Goal: Task Accomplishment & Management: Use online tool/utility

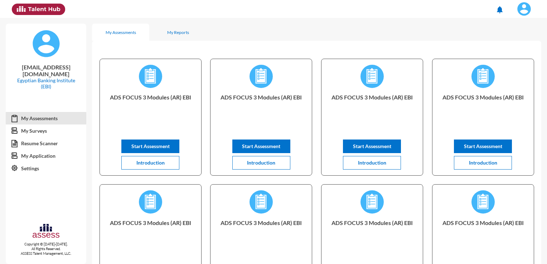
click at [527, 11] on img at bounding box center [524, 9] width 14 height 14
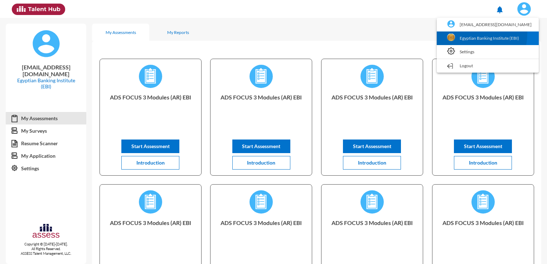
click at [484, 34] on link "Egyptian Banking Institute (EBI)" at bounding box center [488, 39] width 95 height 14
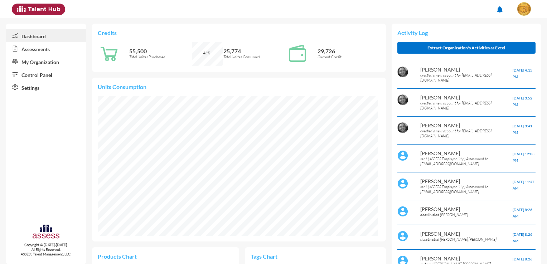
click at [53, 51] on link "Assessments" at bounding box center [46, 48] width 81 height 13
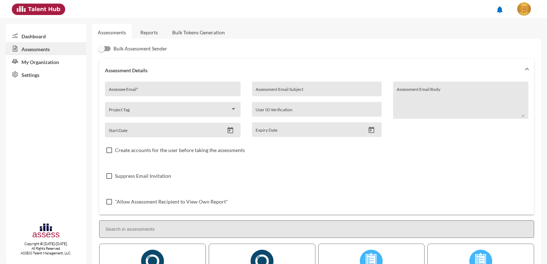
click at [152, 33] on link "Reports" at bounding box center [149, 33] width 29 height 18
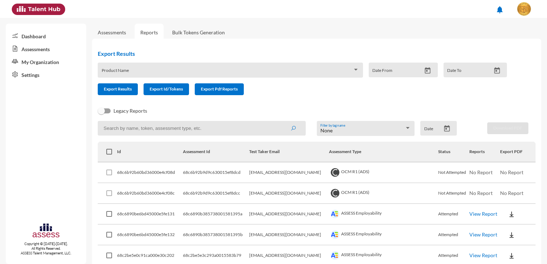
click at [201, 29] on link "Bulk Tokens Generation" at bounding box center [199, 33] width 64 height 18
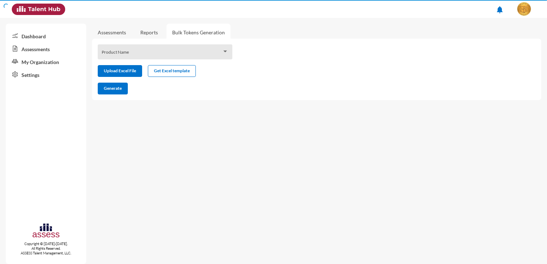
click at [161, 51] on div "Product Name" at bounding box center [165, 53] width 127 height 11
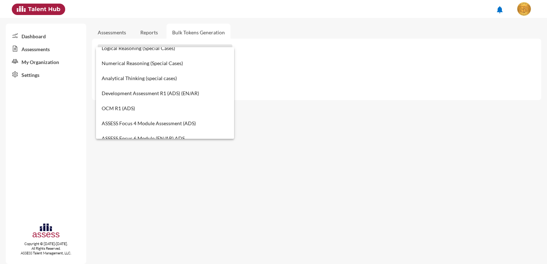
scroll to position [107, 0]
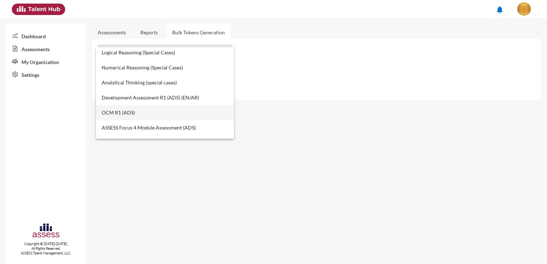
click at [141, 109] on span "OCM R1 (ADS)" at bounding box center [165, 112] width 127 height 15
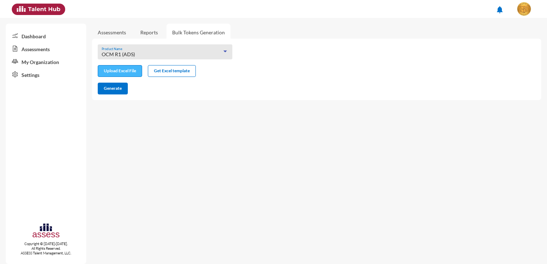
click at [133, 72] on input "file" at bounding box center [120, 72] width 44 height 8
type input "C:\fakepath\excel (12).xlsx"
click at [121, 90] on span "Generate" at bounding box center [113, 88] width 18 height 5
click at [106, 94] on button "Generate" at bounding box center [113, 89] width 30 height 12
click at [479, 95] on div "Generate" at bounding box center [311, 89] width 438 height 12
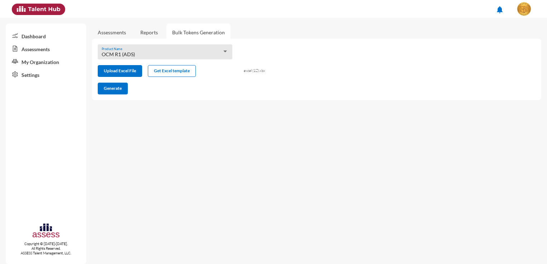
drag, startPoint x: 524, startPoint y: 163, endPoint x: 518, endPoint y: 143, distance: 21.0
click at [524, 163] on mat-sidenav-content "Assessments Reports Bulk Tokens Generation OCM R1 (ADS) Product Name Upload Exc…" at bounding box center [319, 141] width 455 height 246
click at [164, 30] on link "Reports" at bounding box center [149, 33] width 29 height 18
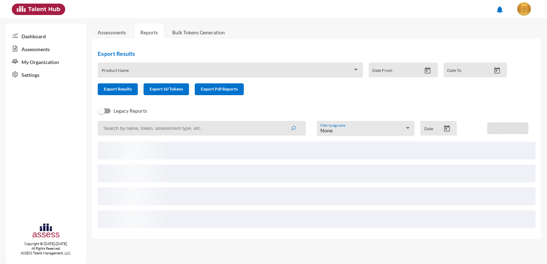
click at [160, 132] on input at bounding box center [202, 128] width 208 height 15
paste input "68c2be5e3c293a0015583b80"
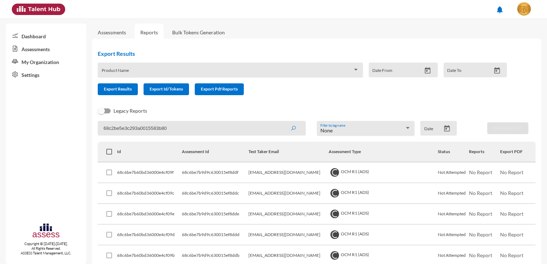
type input "68c2be5e3c293a0015583b80"
click at [291, 128] on icon "submit" at bounding box center [293, 129] width 6 height 6
